Goal: Information Seeking & Learning: Learn about a topic

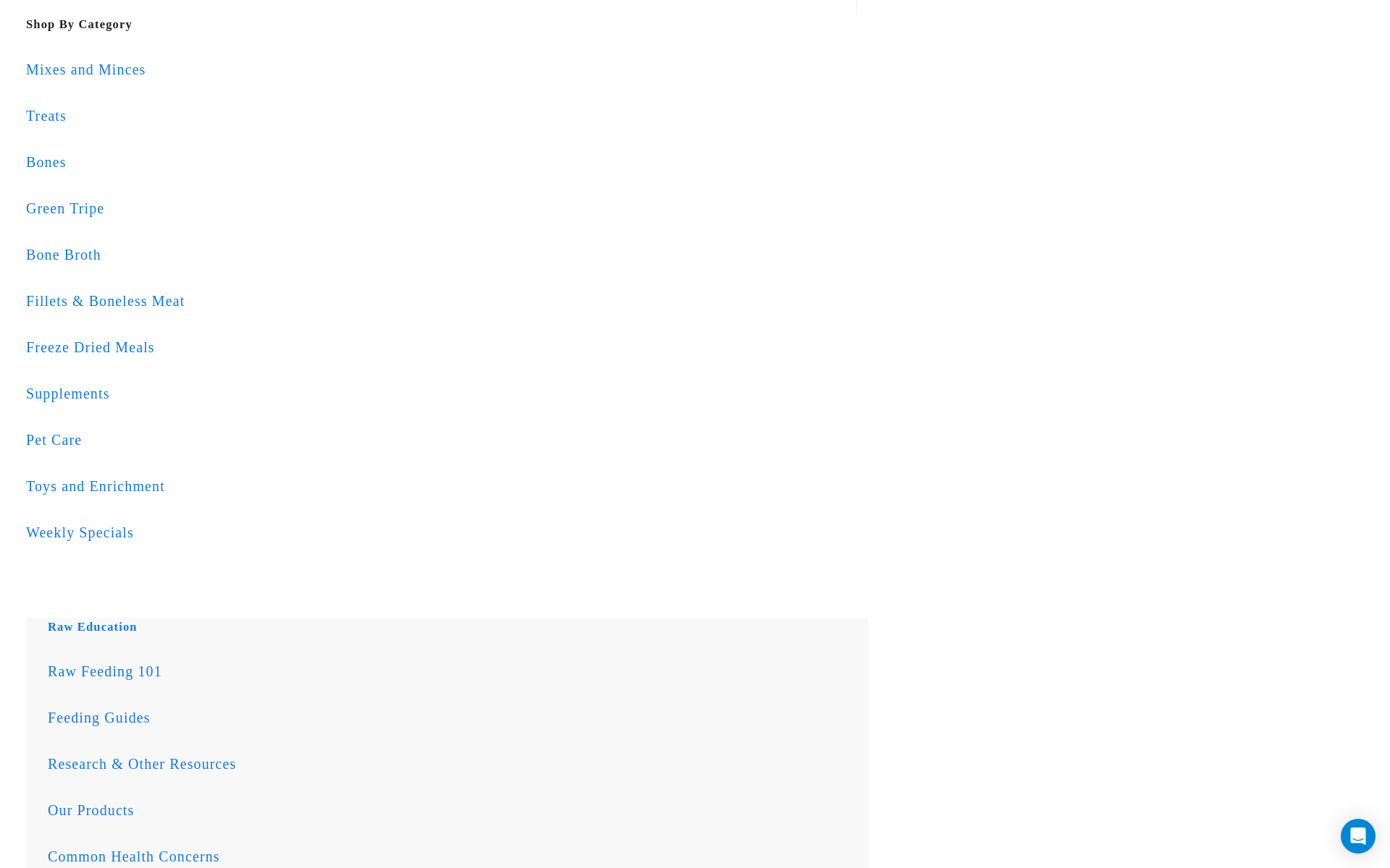
scroll to position [1505, 0]
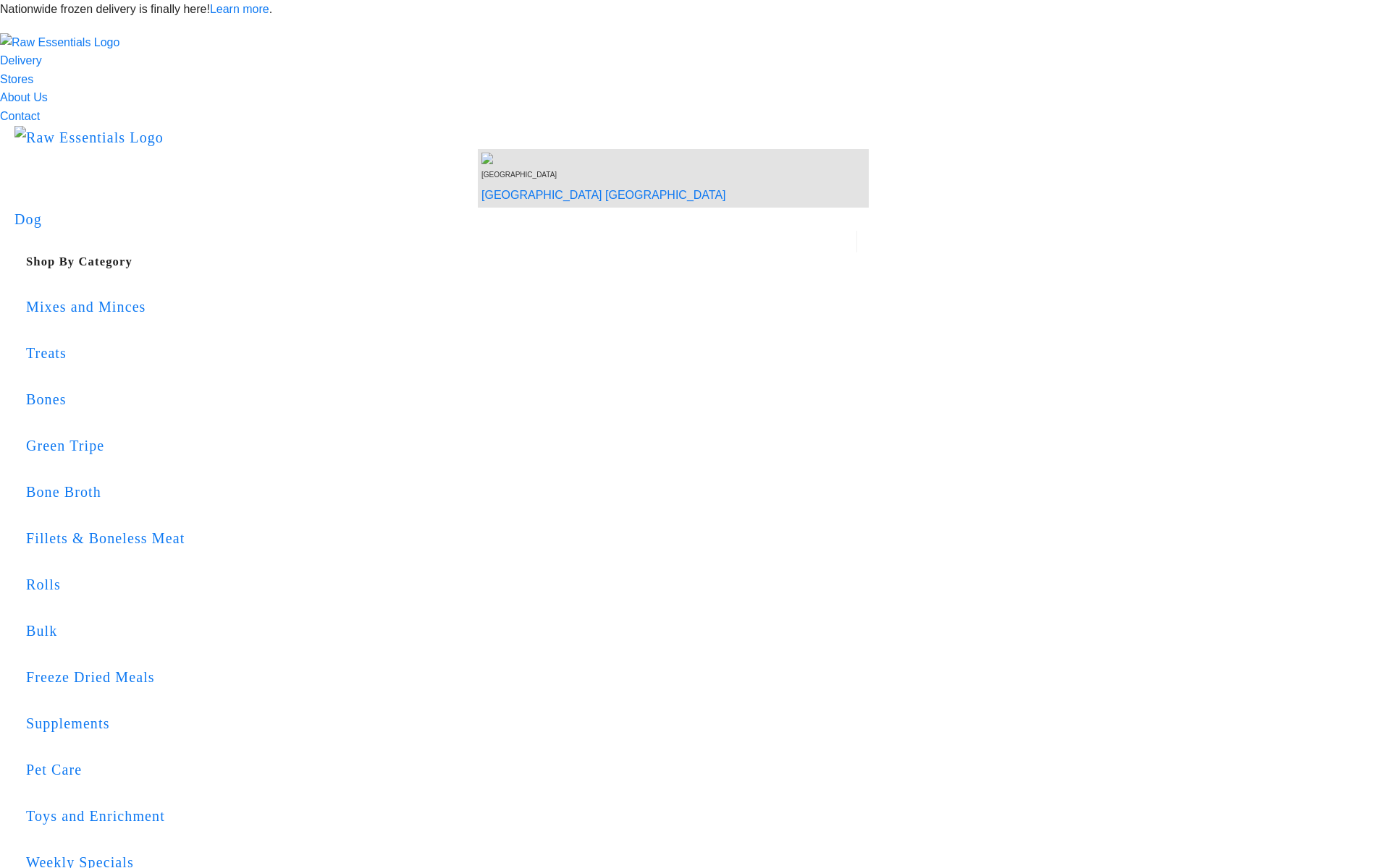
scroll to position [1611, 0]
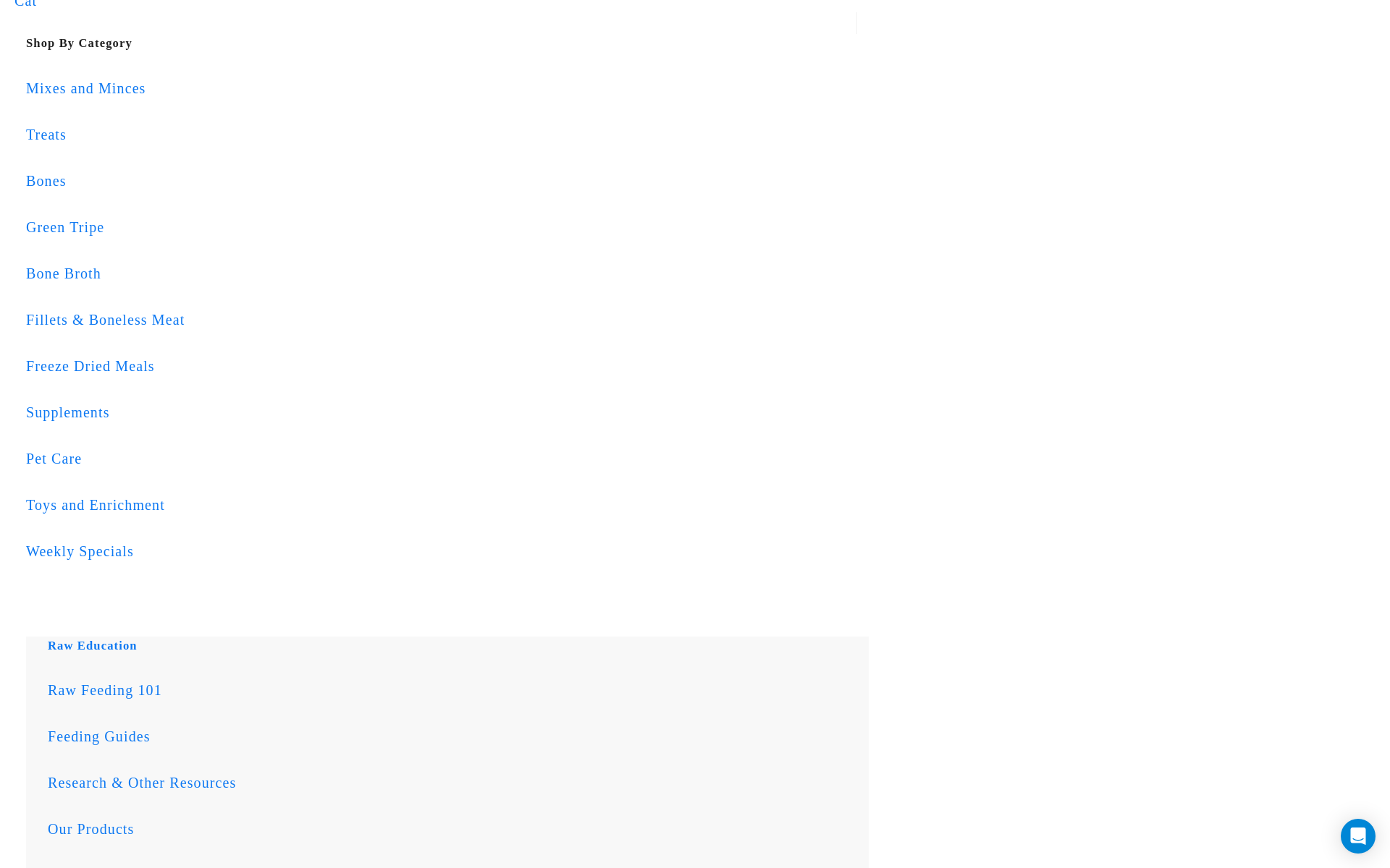
scroll to position [1472, 0]
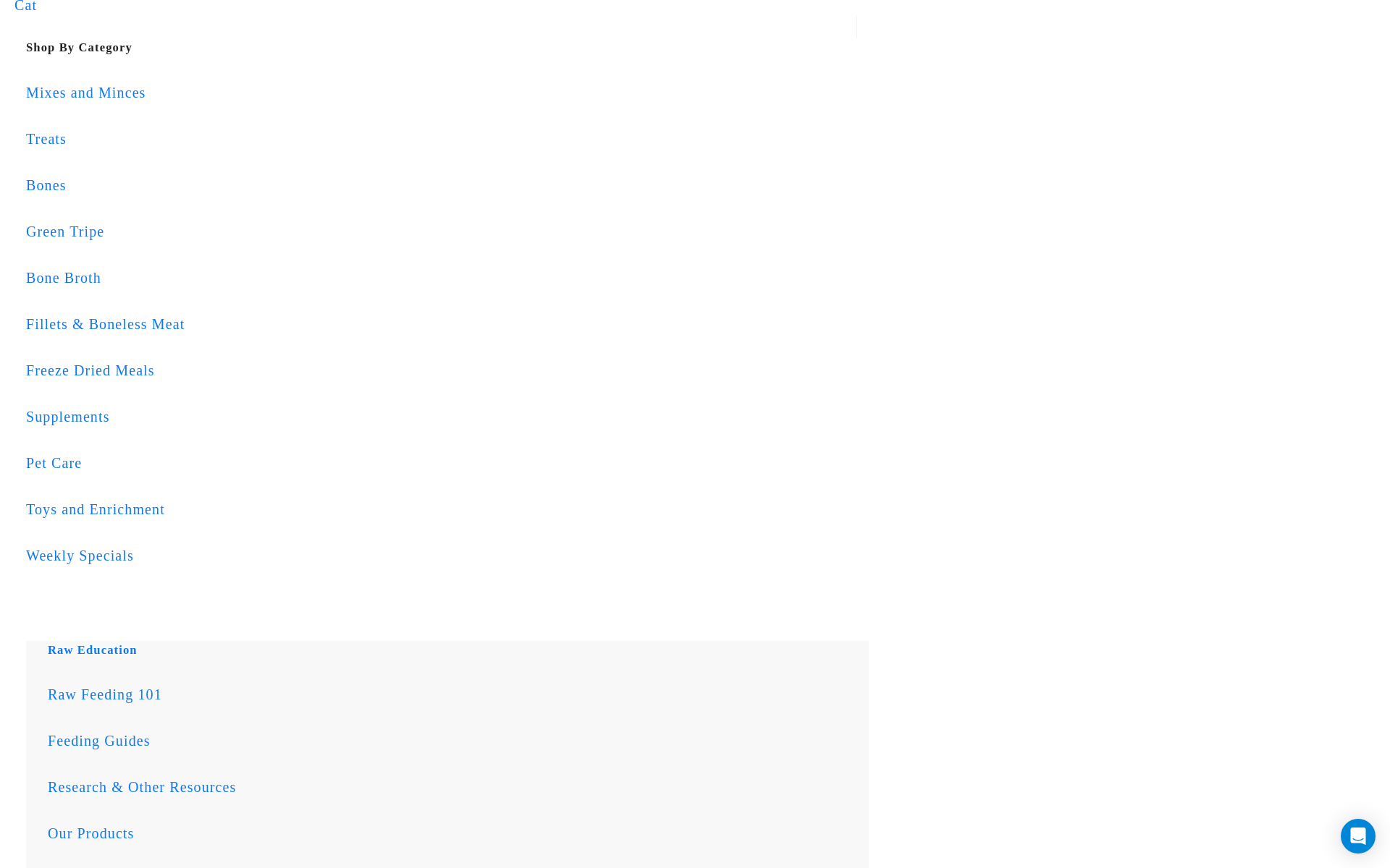
drag, startPoint x: 469, startPoint y: 165, endPoint x: 868, endPoint y: 164, distance: 399.0
copy h2 "RAW FEEDING EDUCATION"
